Goal: Transaction & Acquisition: Book appointment/travel/reservation

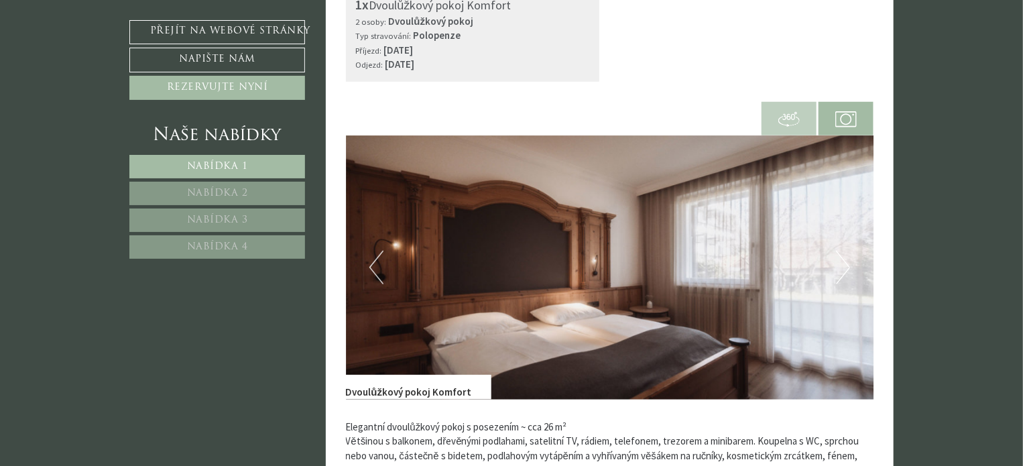
scroll to position [603, 0]
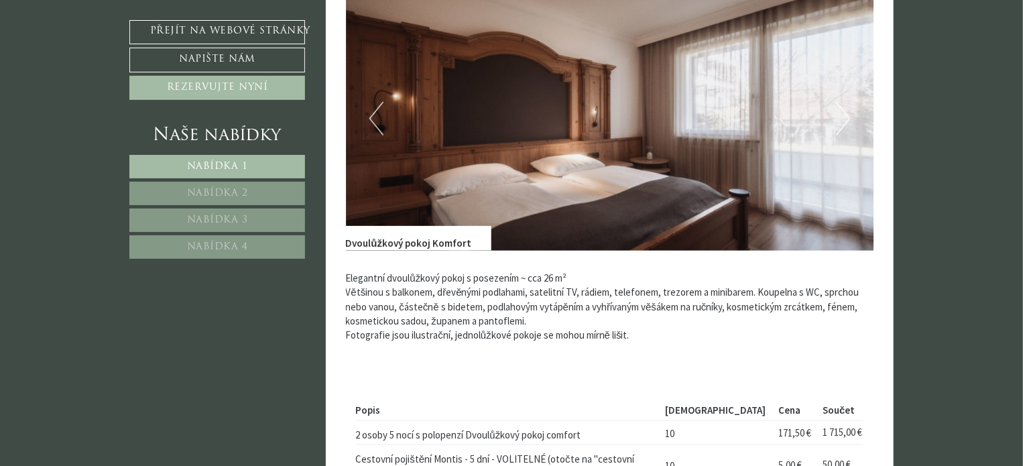
click at [545, 127] on img at bounding box center [610, 119] width 528 height 264
click at [371, 132] on div "Předchozí Další" at bounding box center [610, 119] width 528 height 264
click at [373, 126] on button "Předchozí" at bounding box center [376, 119] width 14 height 34
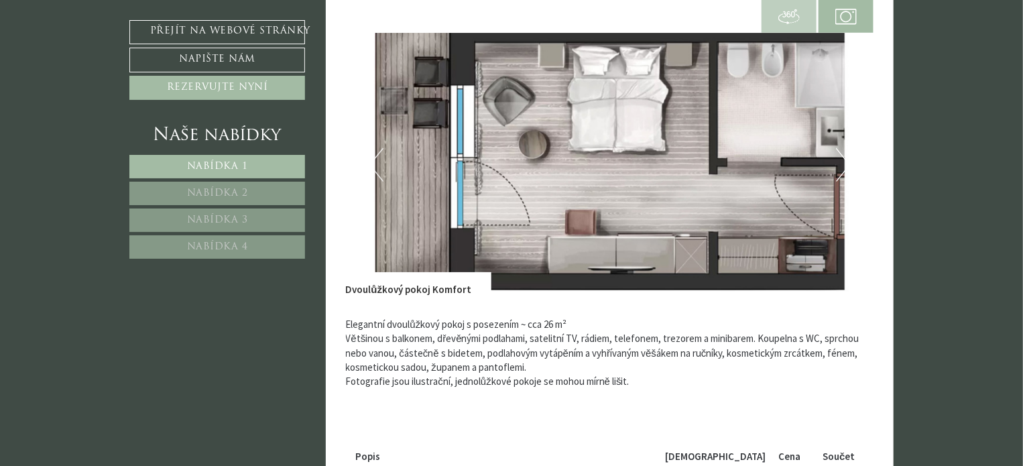
scroll to position [536, 0]
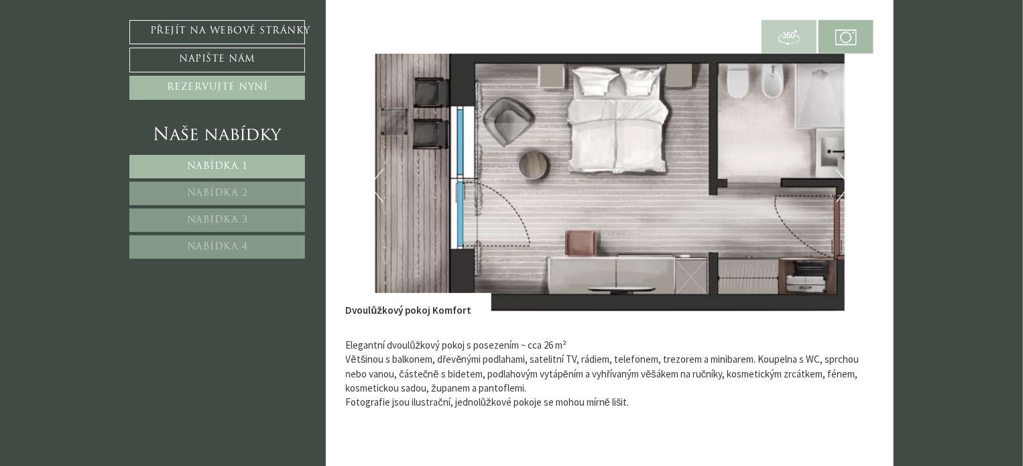
click at [850, 36] on img at bounding box center [845, 37] width 21 height 21
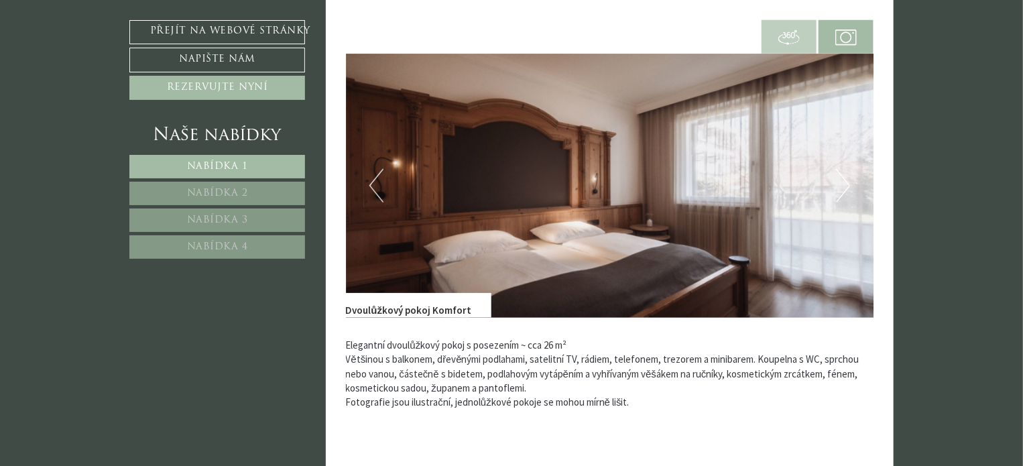
click at [798, 35] on img at bounding box center [788, 37] width 21 height 21
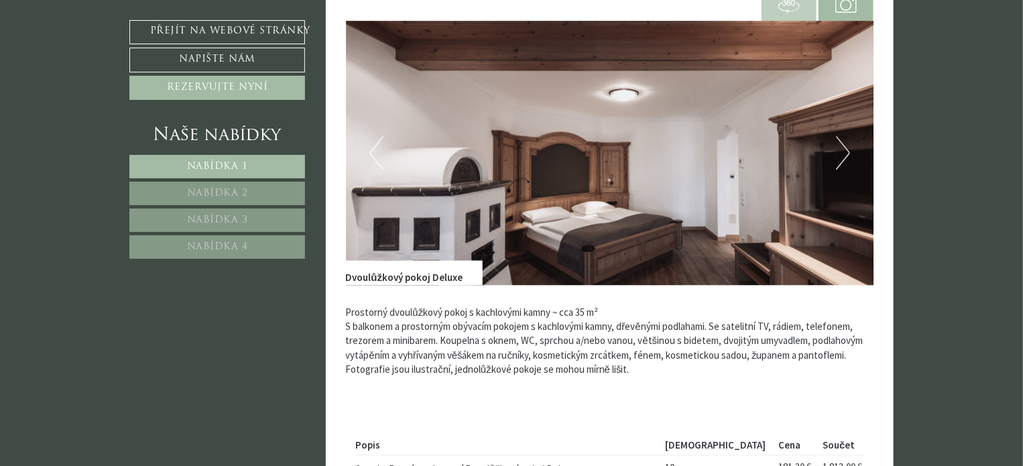
scroll to position [1408, 0]
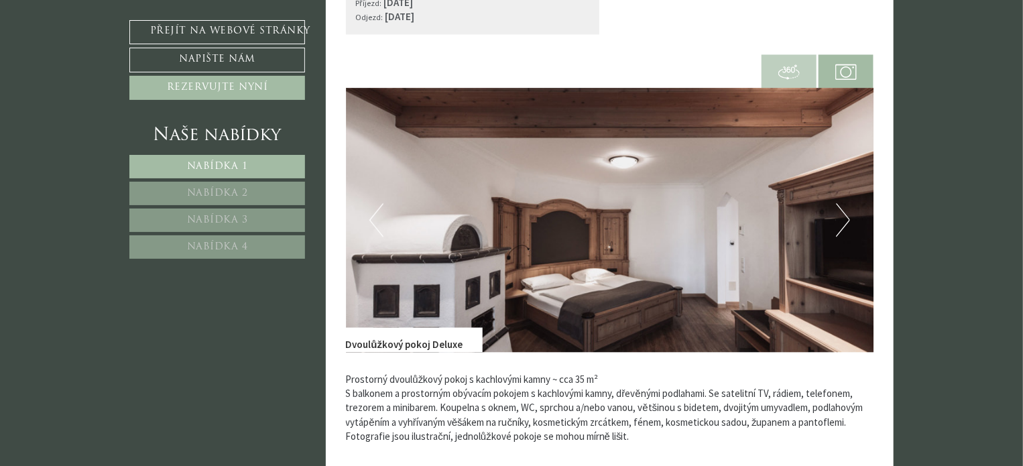
click at [774, 66] on span at bounding box center [789, 71] width 55 height 46
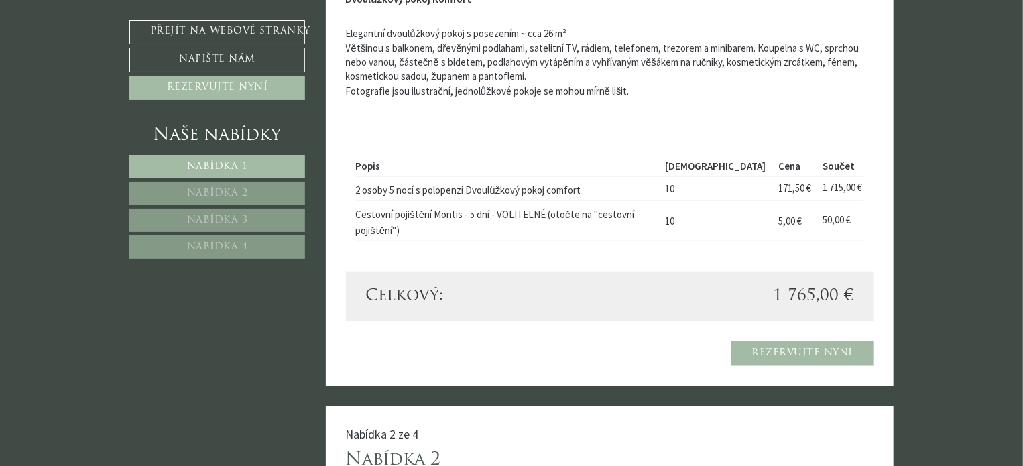
scroll to position [878, 0]
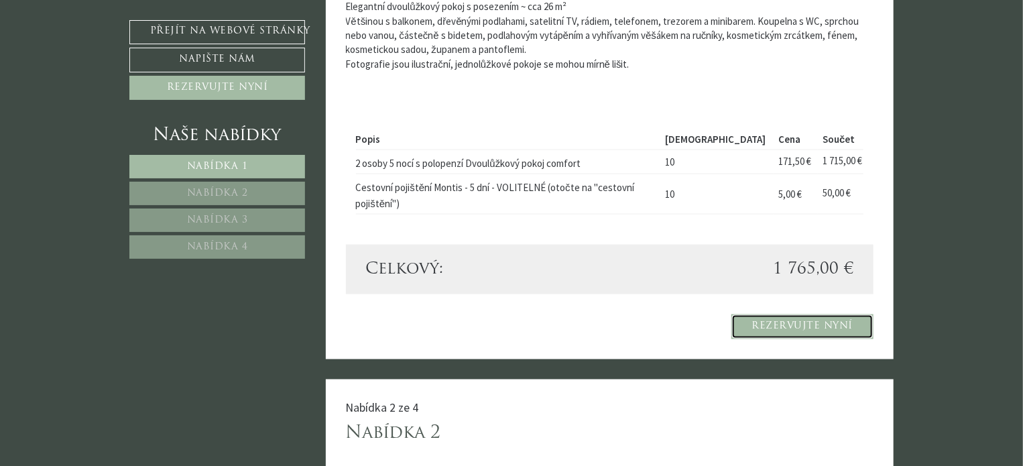
click at [786, 324] on font "Rezervujte nyní" at bounding box center [802, 326] width 101 height 10
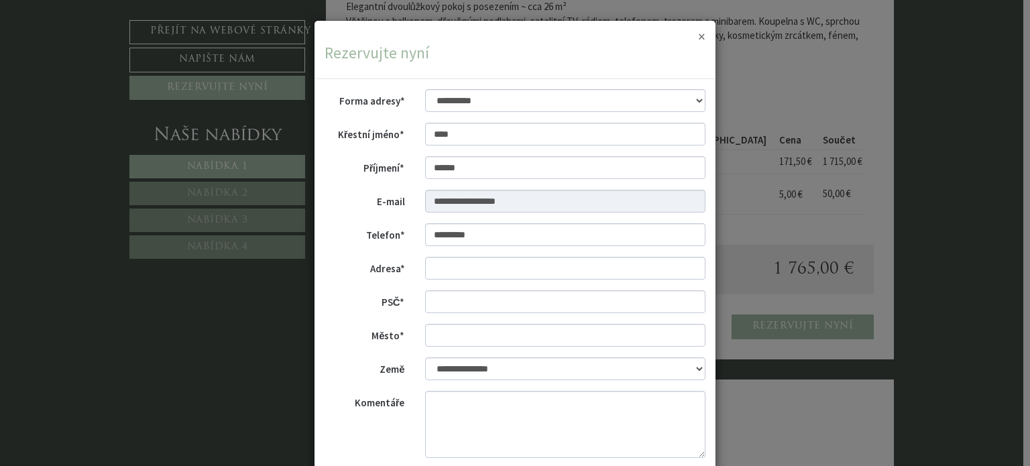
click at [698, 37] on font "×" at bounding box center [701, 36] width 7 height 18
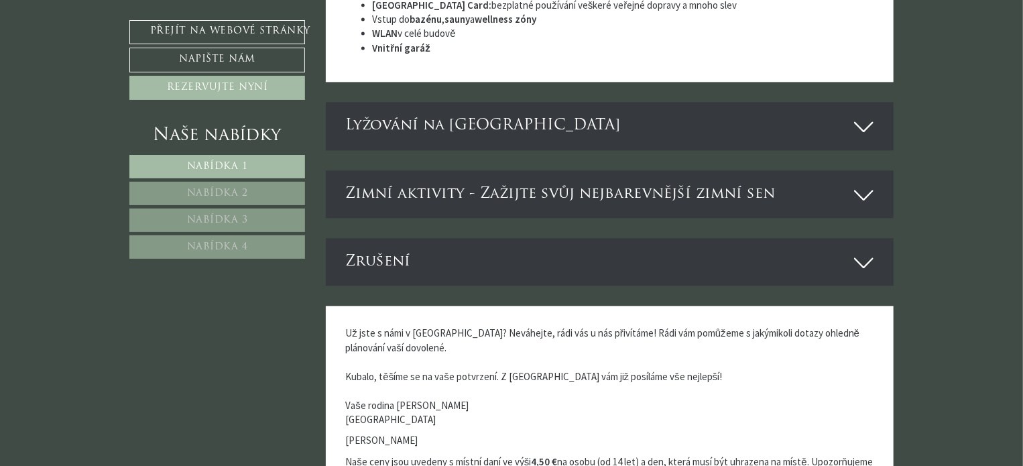
scroll to position [3962, 0]
click at [502, 195] on font "Zimní aktivity - Zažijte svůj nejbarevnější zimní sen" at bounding box center [561, 193] width 430 height 15
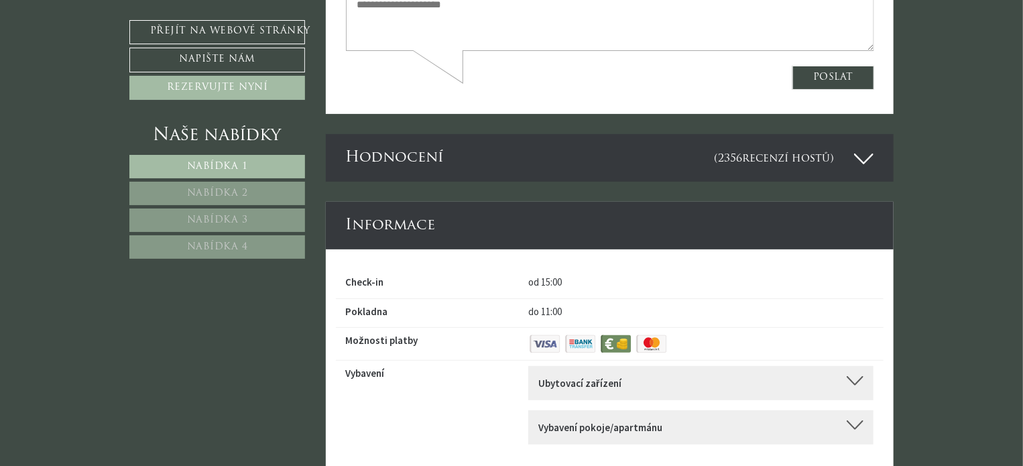
scroll to position [5370, 0]
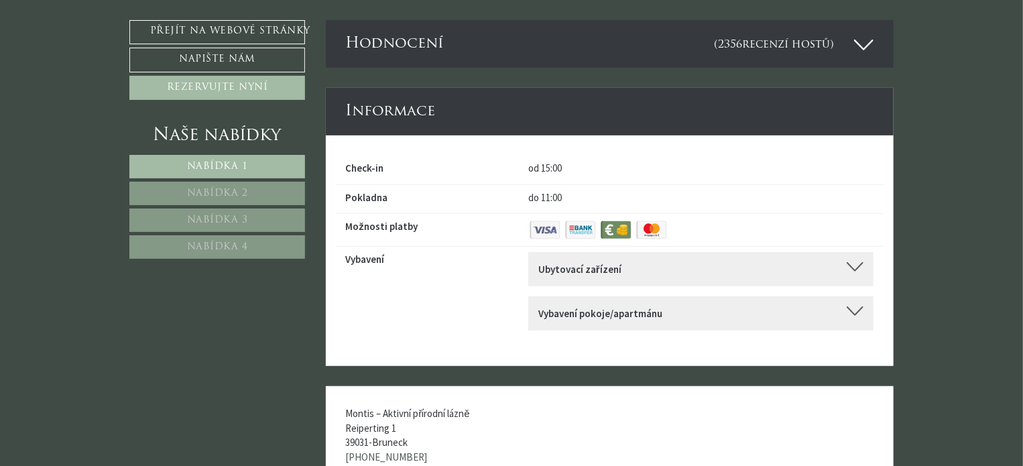
click at [727, 269] on div "Ubytovací zařízení" at bounding box center [700, 269] width 325 height 14
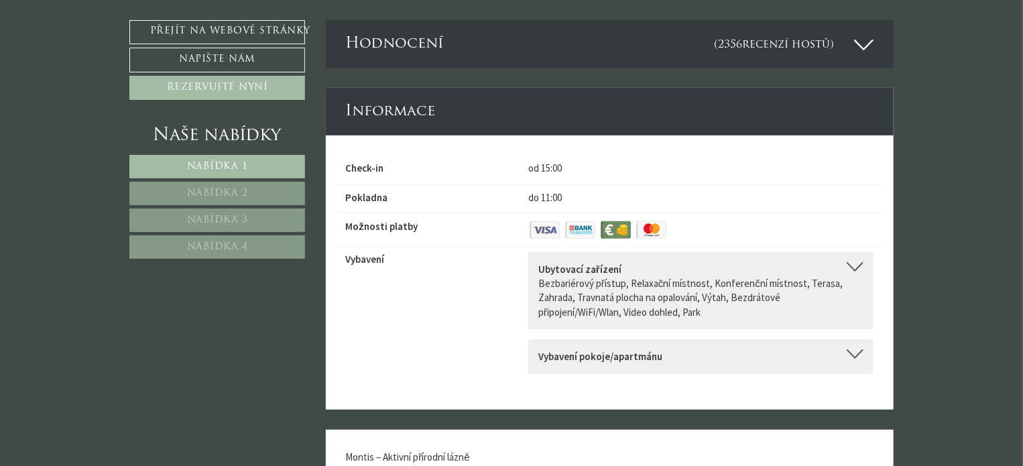
click at [711, 361] on div "Vybavení pokoje/apartmánu" at bounding box center [700, 356] width 325 height 14
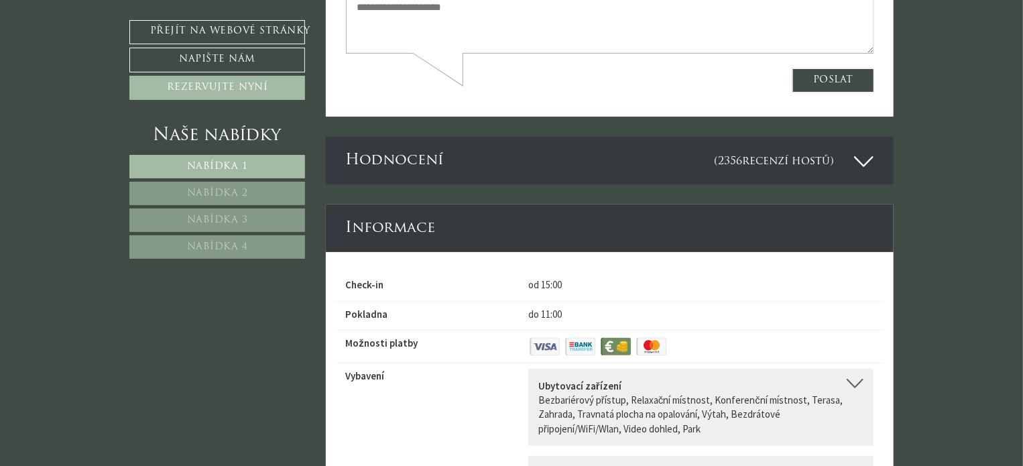
scroll to position [5230, 0]
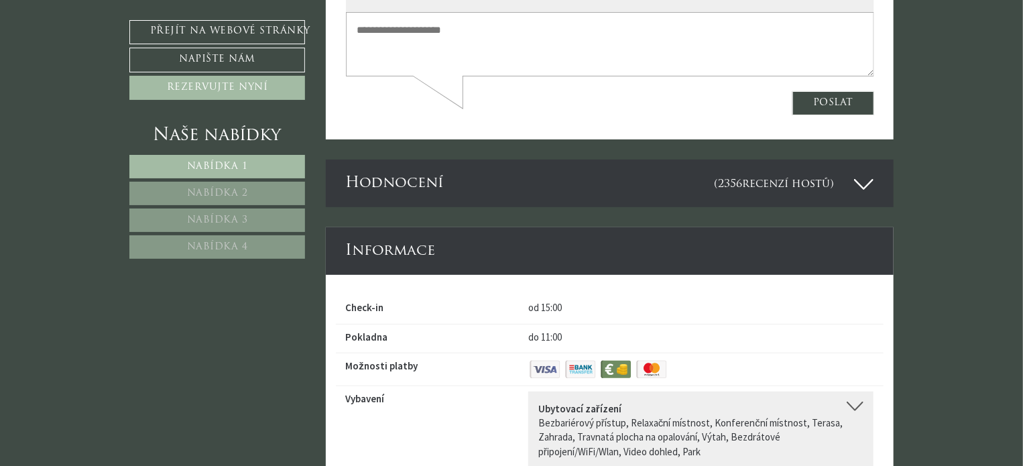
click at [851, 185] on span "(2356 recenzí hostů )" at bounding box center [784, 183] width 140 height 21
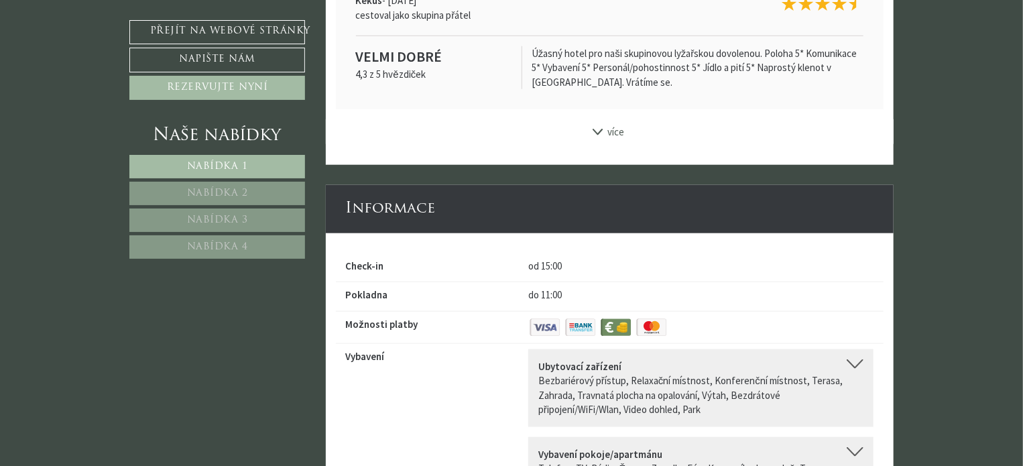
scroll to position [5700, 0]
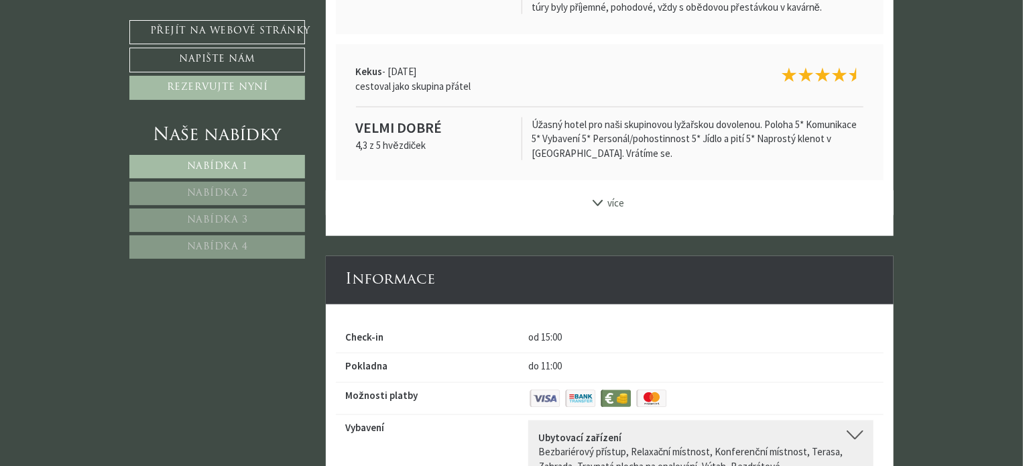
click at [603, 206] on icon at bounding box center [597, 203] width 13 height 6
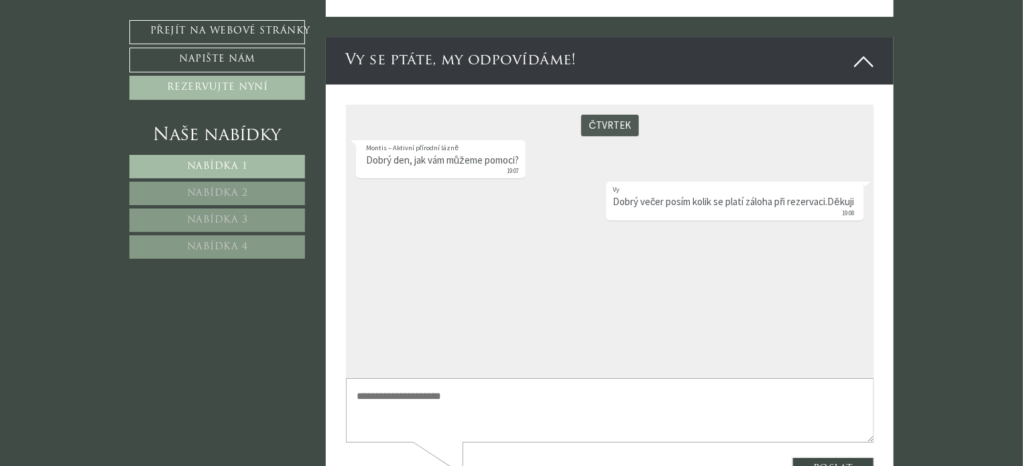
scroll to position [4731, 0]
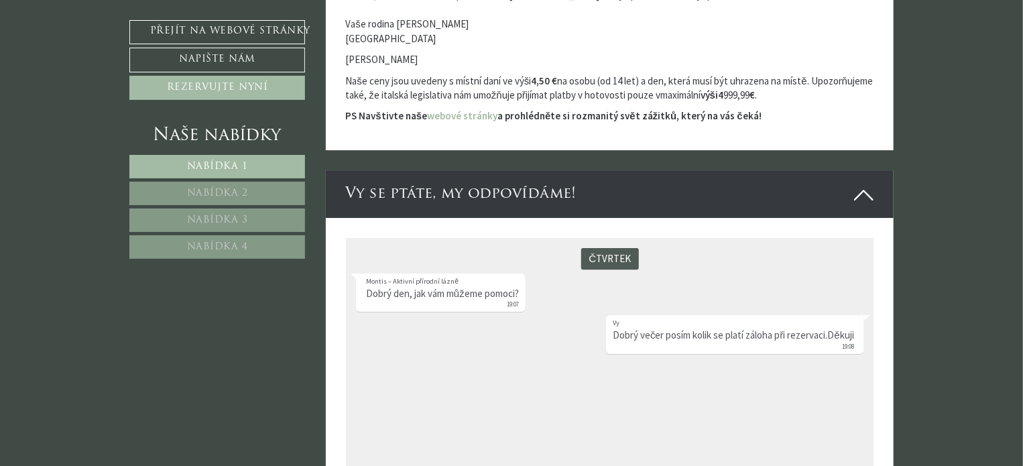
click at [863, 196] on icon at bounding box center [863, 195] width 19 height 23
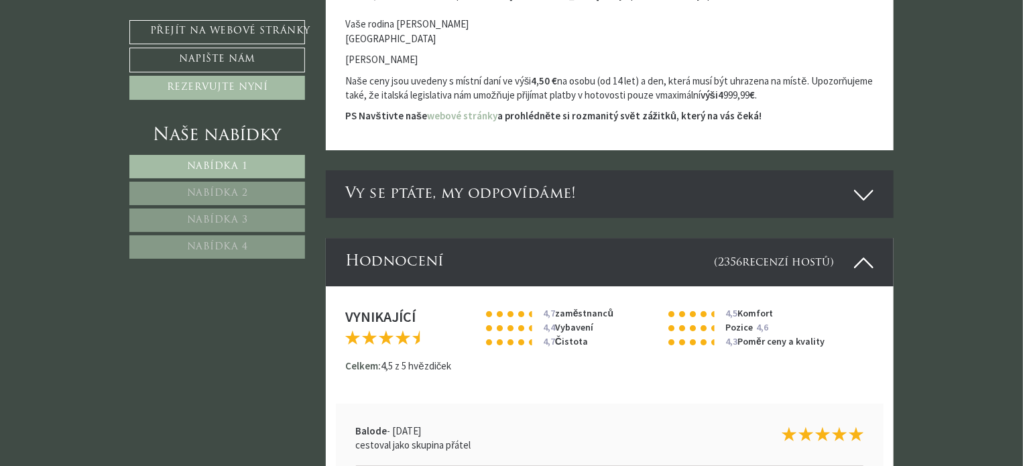
click at [863, 196] on icon at bounding box center [863, 195] width 19 height 23
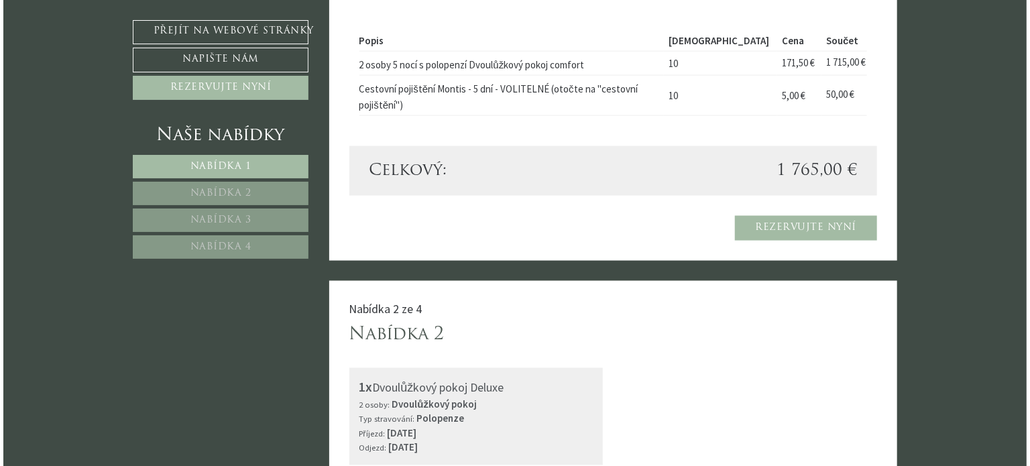
scroll to position [843, 0]
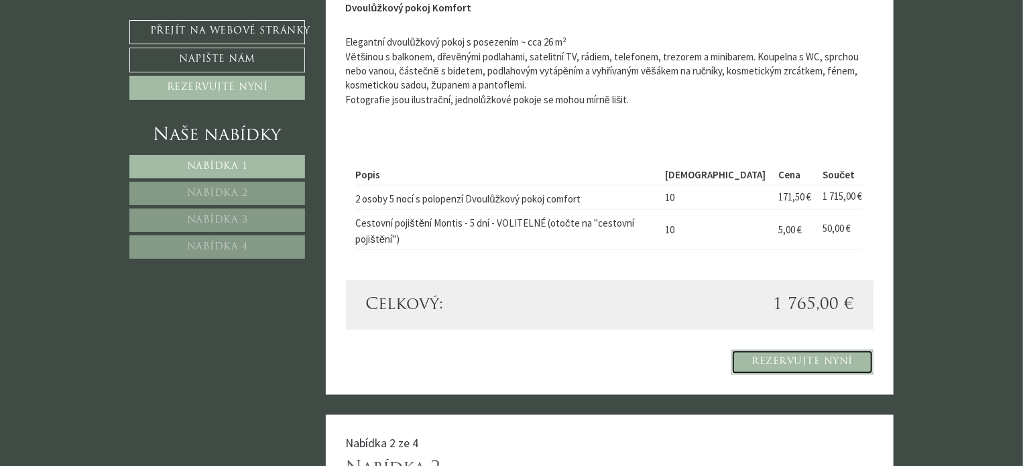
click at [782, 358] on font "Rezervujte nyní" at bounding box center [802, 362] width 101 height 10
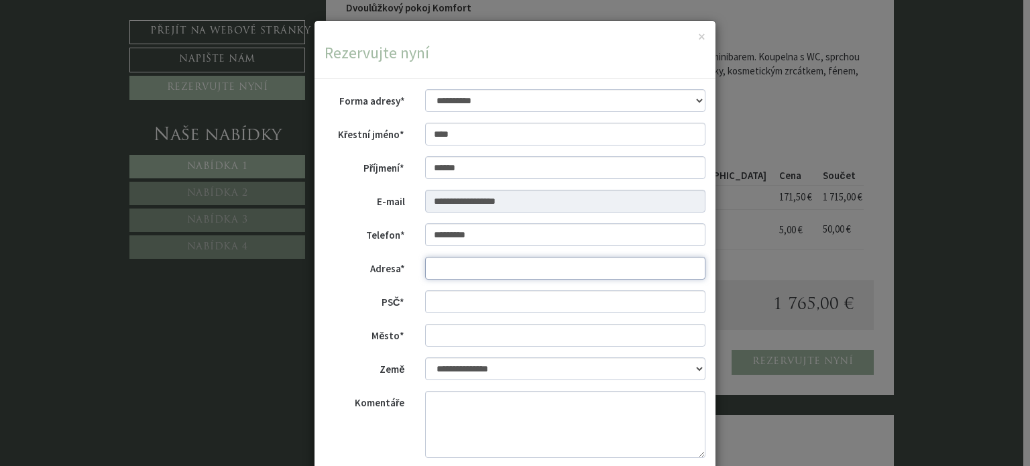
click at [470, 272] on input "Adresa*" at bounding box center [565, 268] width 281 height 23
type input "**********"
type input "*****"
type input "*******"
click at [478, 405] on textarea "Komentáře" at bounding box center [565, 424] width 281 height 67
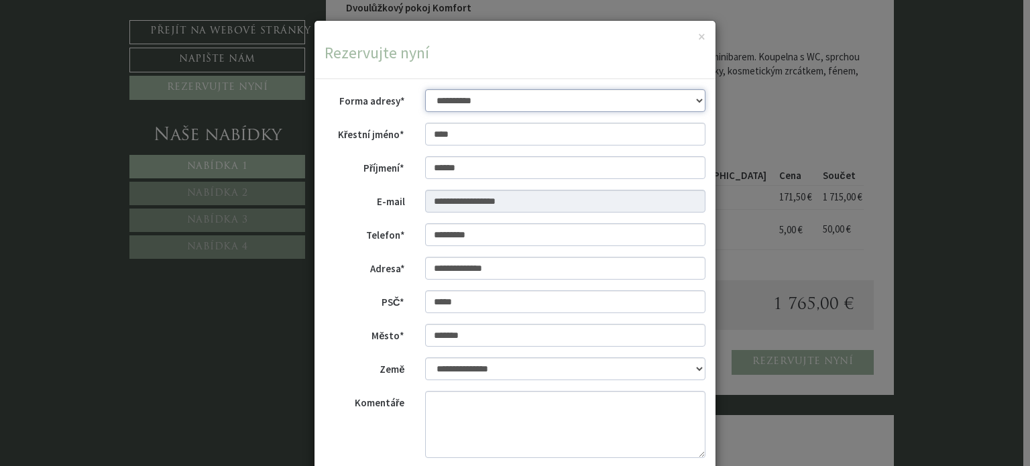
click at [699, 99] on select "**********" at bounding box center [565, 100] width 281 height 23
select select "*"
click at [425, 89] on select "**********" at bounding box center [565, 100] width 281 height 23
click at [430, 237] on input "*********" at bounding box center [565, 234] width 281 height 23
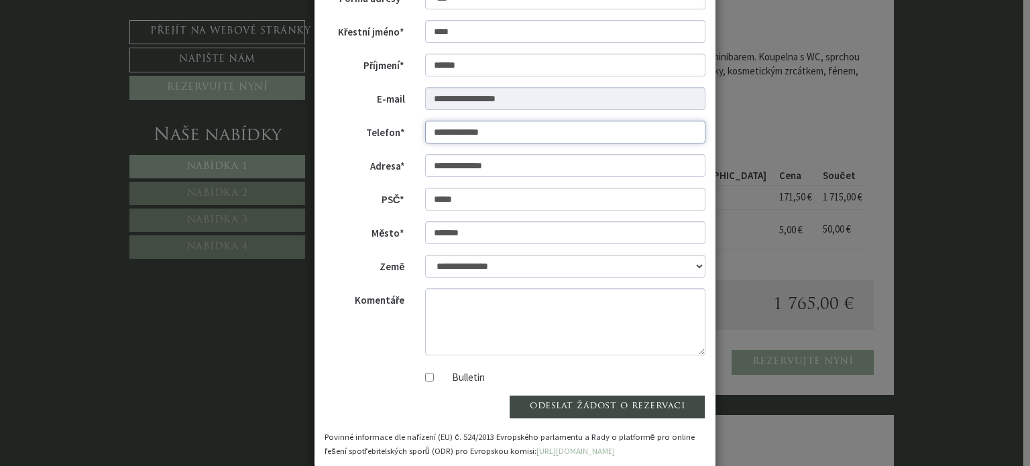
scroll to position [124, 0]
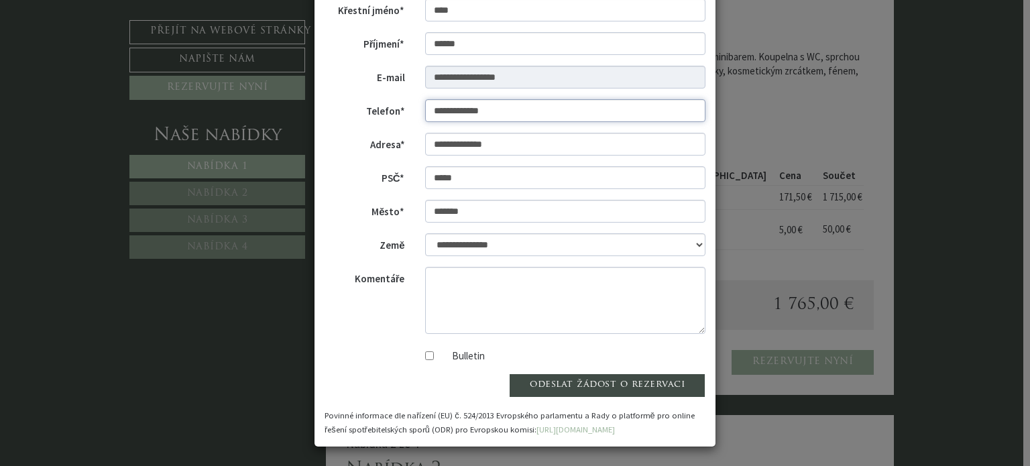
type input "**********"
click at [366, 353] on div "Bulletin" at bounding box center [514, 353] width 401 height 19
drag, startPoint x: 493, startPoint y: 353, endPoint x: 448, endPoint y: 357, distance: 45.7
click at [448, 357] on div "Bulletin" at bounding box center [565, 353] width 281 height 19
copy font "Bulletin"
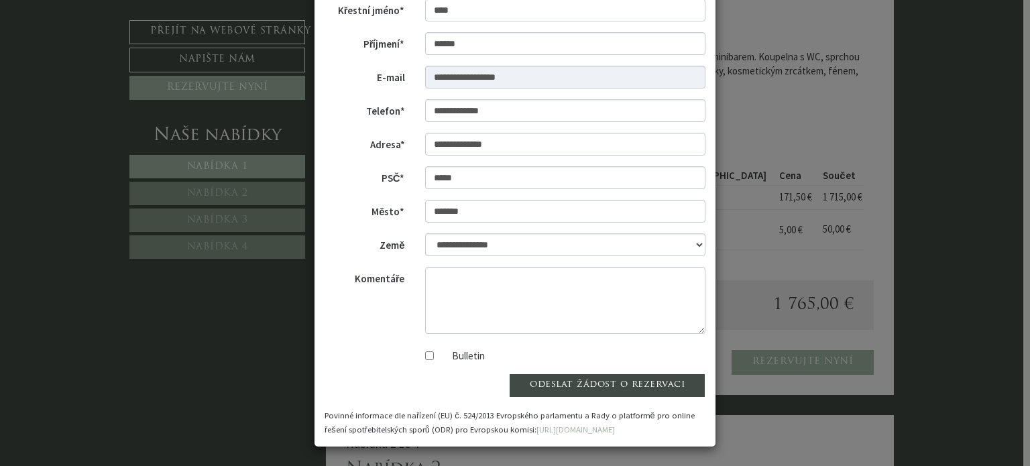
click at [473, 377] on div "odeslat žádost o rezervaci" at bounding box center [565, 385] width 301 height 24
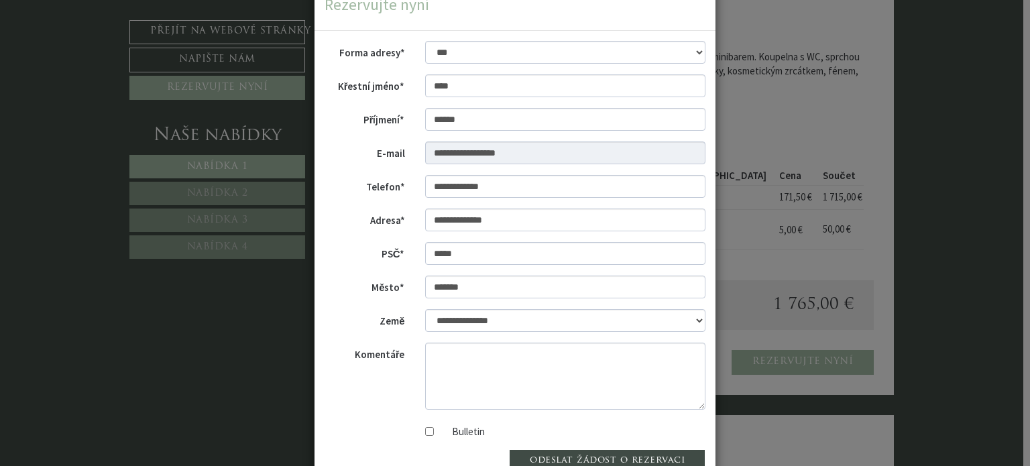
scroll to position [67, 0]
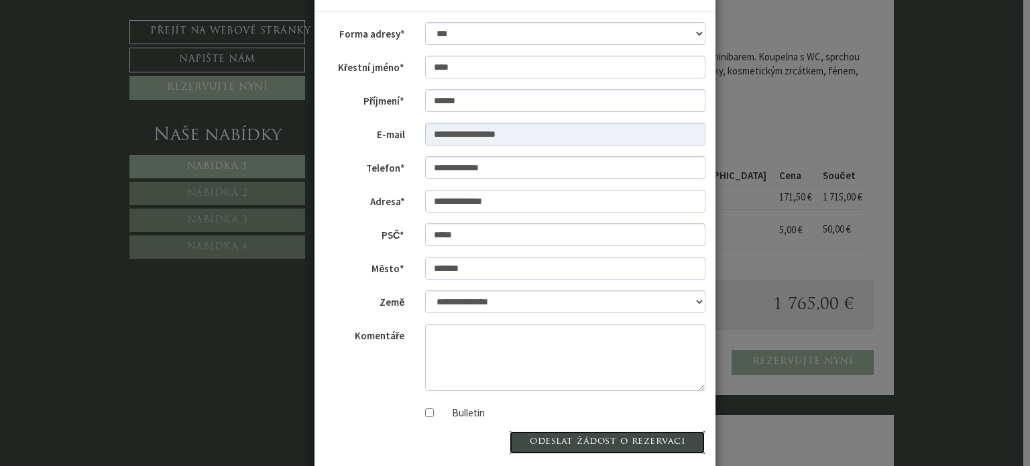
click at [603, 442] on font "odeslat žádost o rezervaci" at bounding box center [607, 441] width 155 height 10
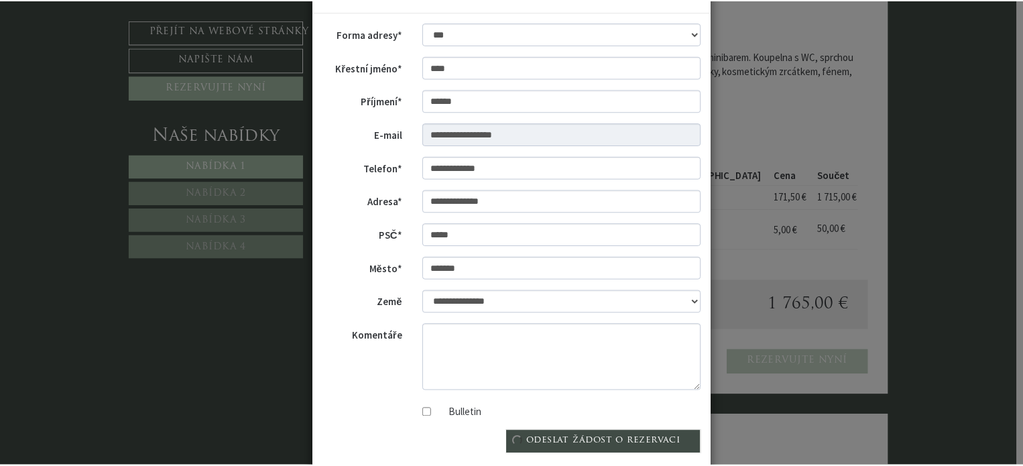
scroll to position [0, 0]
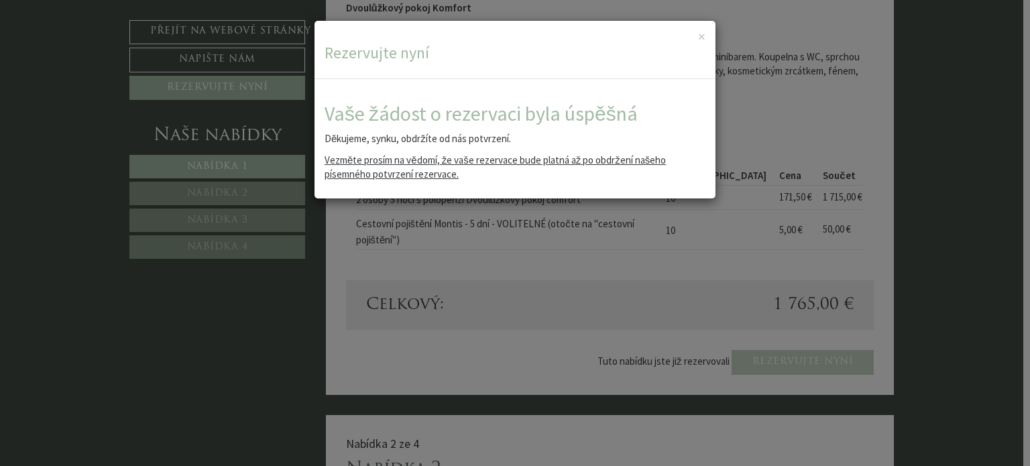
click at [706, 34] on div "× Rezervujte nyní" at bounding box center [514, 50] width 401 height 58
click at [703, 39] on font "×" at bounding box center [701, 36] width 7 height 18
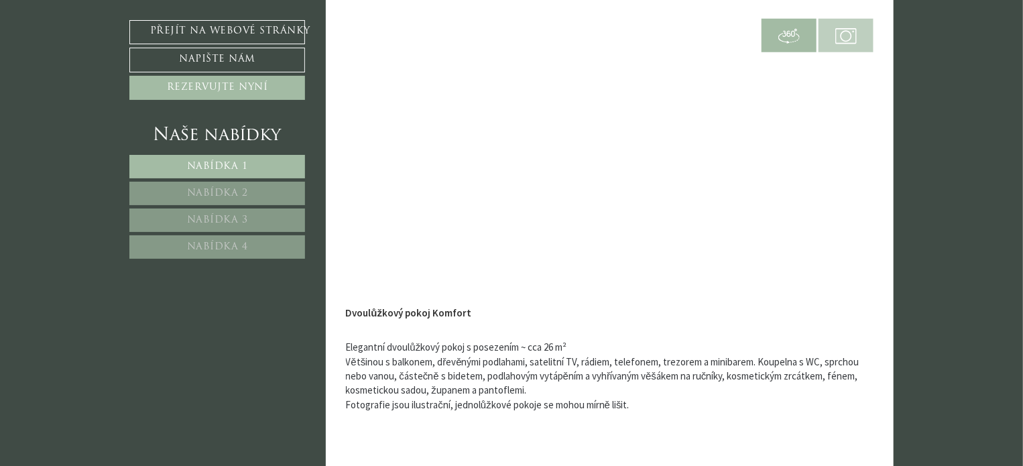
scroll to position [507, 0]
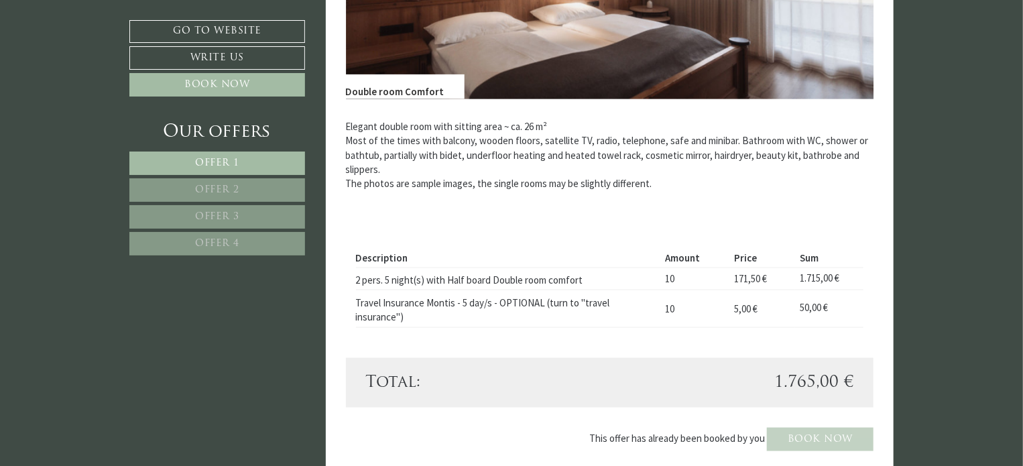
scroll to position [603, 0]
